Goal: Information Seeking & Learning: Learn about a topic

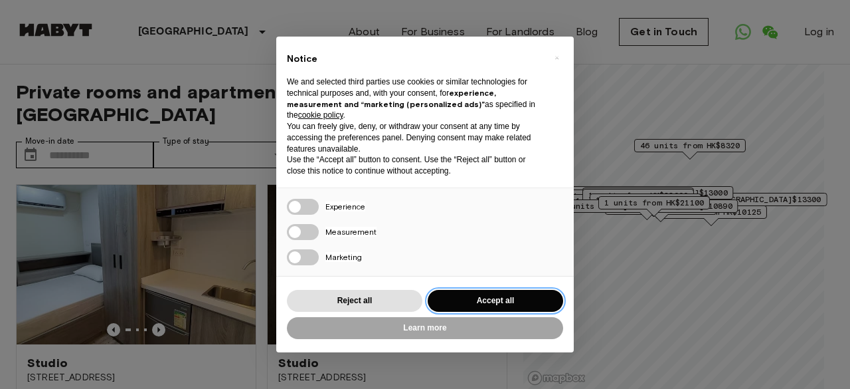
click at [529, 298] on button "Accept all" at bounding box center [495, 301] width 135 height 22
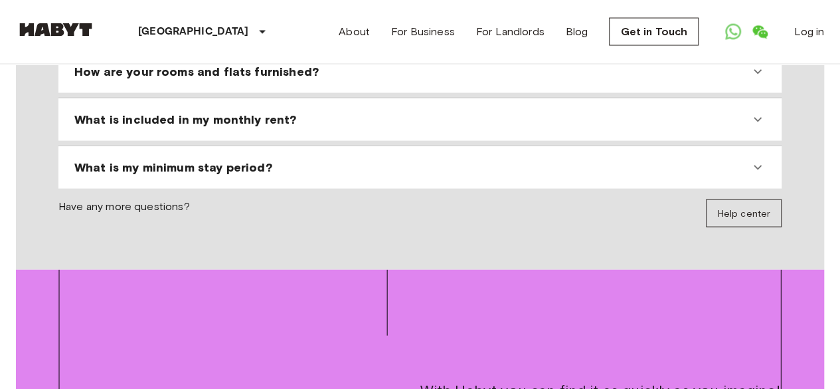
scroll to position [1075, 0]
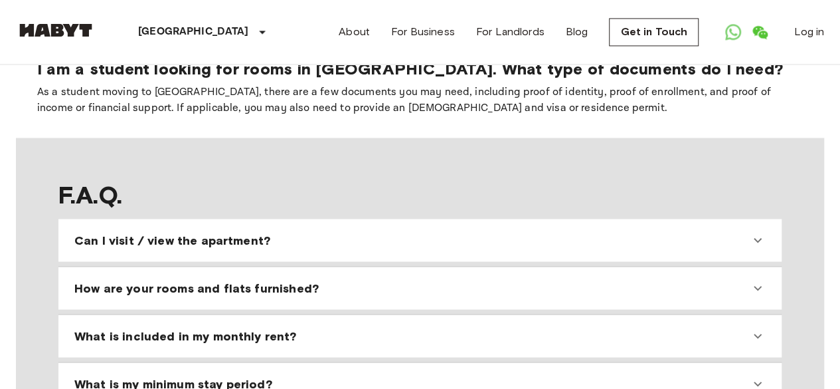
click at [379, 233] on div "Can I visit / view the apartment?" at bounding box center [420, 240] width 713 height 32
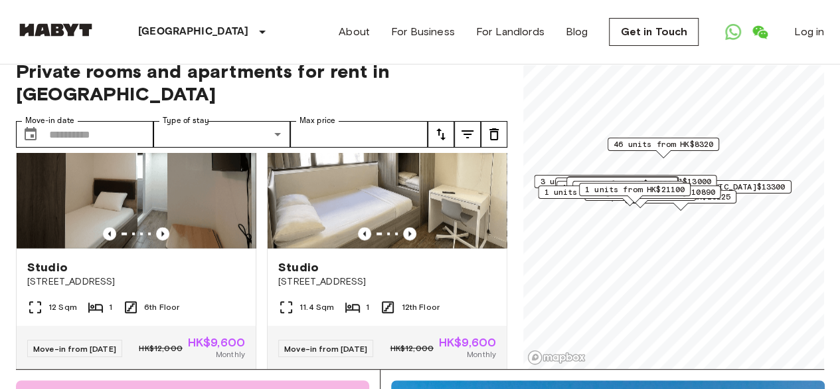
scroll to position [1542, 0]
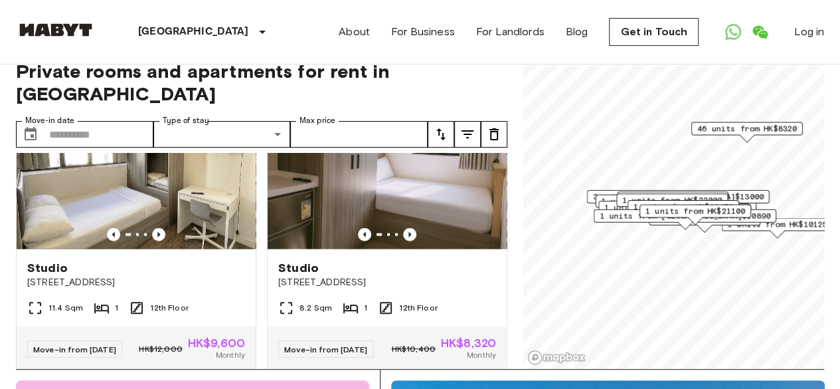
scroll to position [1233, 0]
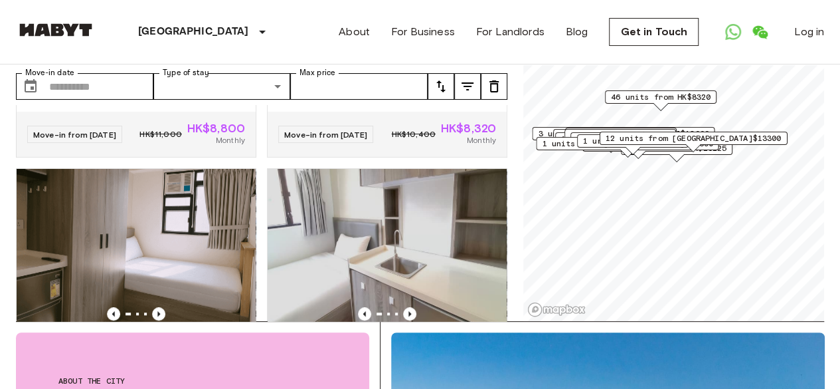
scroll to position [507, 0]
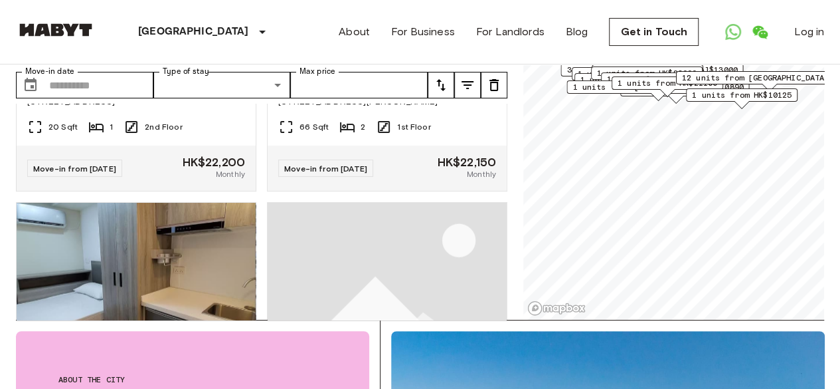
scroll to position [6727, 0]
